Goal: Task Accomplishment & Management: Complete application form

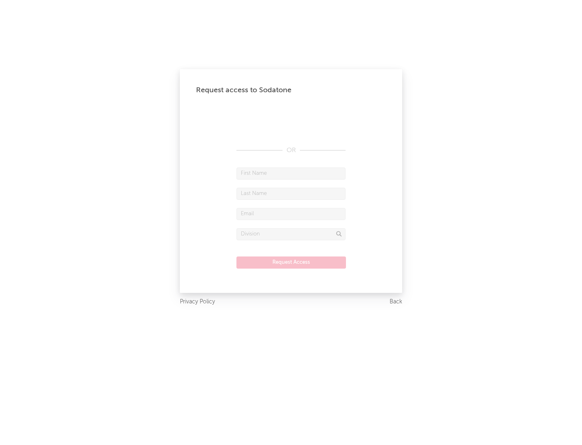
click at [291, 173] on input "text" at bounding box center [290, 173] width 109 height 12
type input "[PERSON_NAME]"
click at [291, 193] on input "text" at bounding box center [290, 194] width 109 height 12
type input "[PERSON_NAME]"
click at [291, 213] on input "text" at bounding box center [290, 214] width 109 height 12
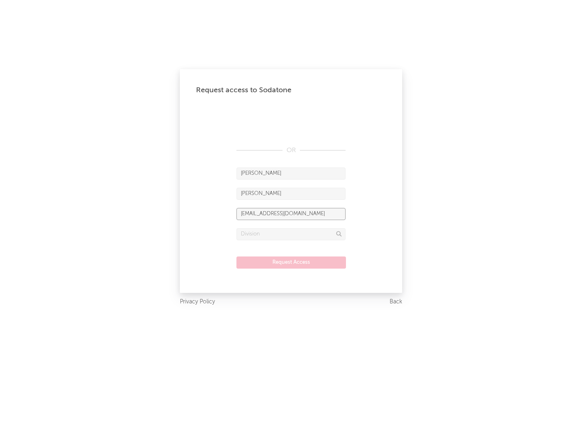
type input "[EMAIL_ADDRESS][DOMAIN_NAME]"
click at [291, 234] on input "text" at bounding box center [290, 234] width 109 height 12
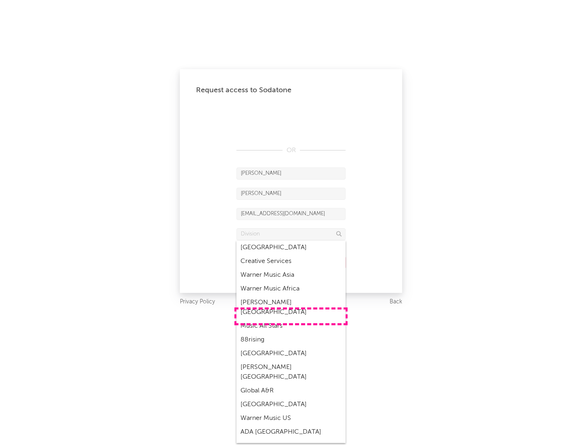
click at [291, 319] on div "Music All Stars" at bounding box center [290, 326] width 109 height 14
type input "Music All Stars"
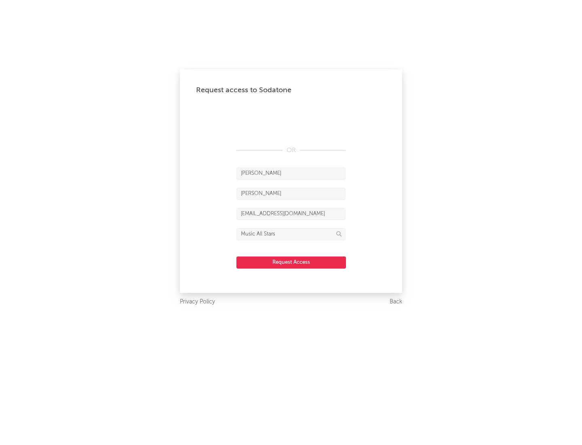
click at [291, 262] on button "Request Access" at bounding box center [291, 262] width 110 height 12
